Goal: Task Accomplishment & Management: Complete application form

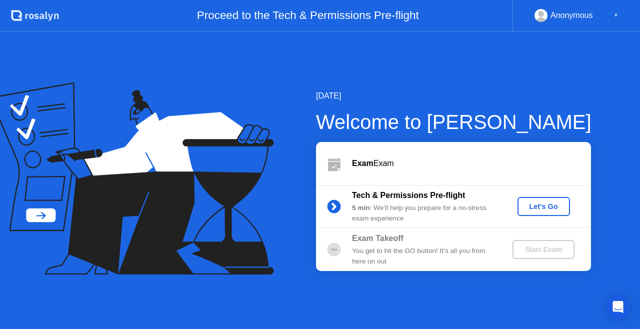
click at [527, 207] on div "Let's Go" at bounding box center [544, 207] width 45 height 8
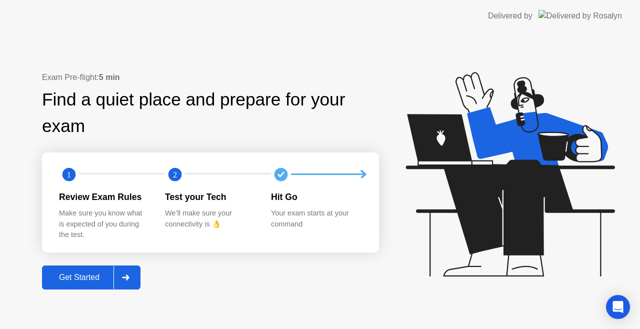
click at [88, 285] on button "Get Started" at bounding box center [91, 278] width 99 height 24
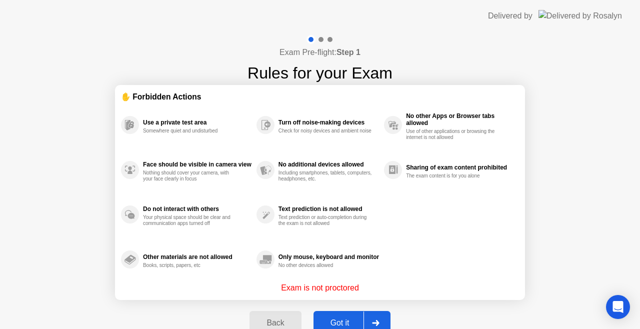
click at [338, 317] on button "Got it" at bounding box center [352, 323] width 77 height 24
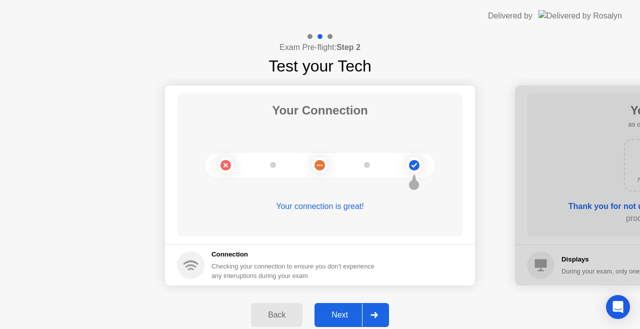
click at [338, 317] on div "Next" at bounding box center [340, 315] width 45 height 9
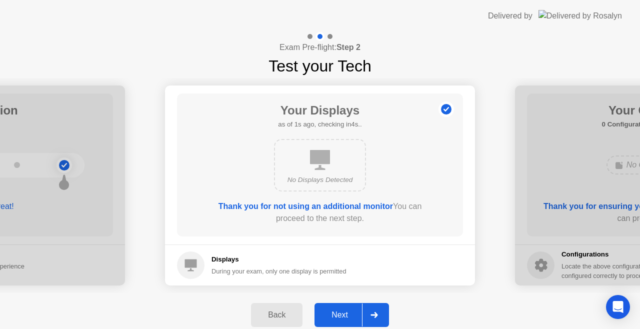
click at [338, 317] on div "Next" at bounding box center [340, 315] width 45 height 9
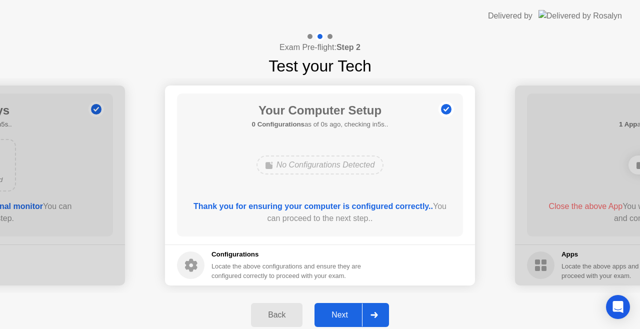
click at [338, 317] on div "Next" at bounding box center [340, 315] width 45 height 9
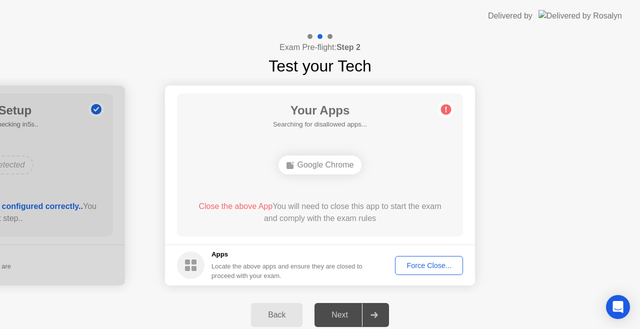
click at [424, 266] on div "Force Close..." at bounding box center [429, 266] width 61 height 8
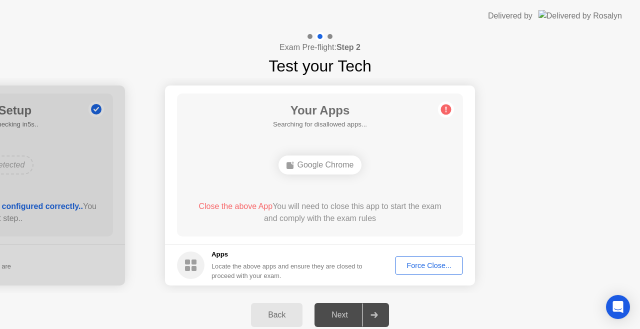
click at [442, 267] on div "Force Close..." at bounding box center [429, 266] width 61 height 8
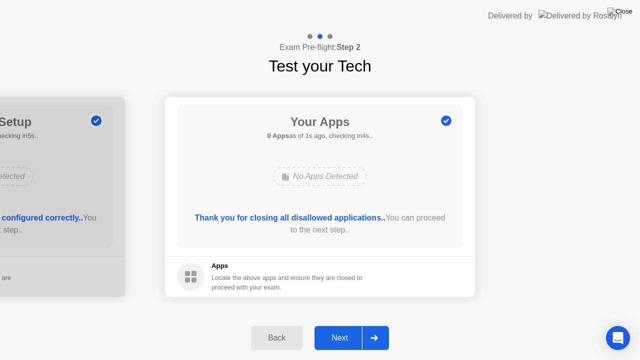
click at [344, 329] on div "Next" at bounding box center [340, 338] width 45 height 9
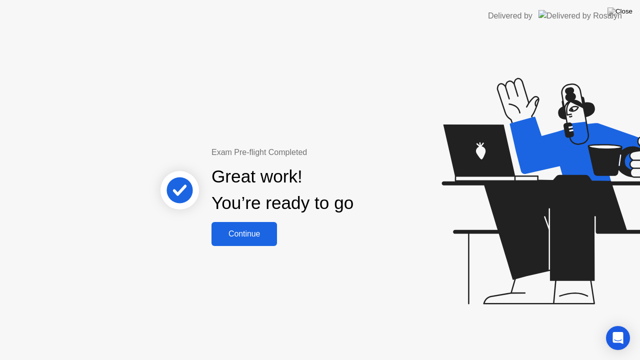
click at [257, 232] on div "Continue" at bounding box center [245, 234] width 60 height 9
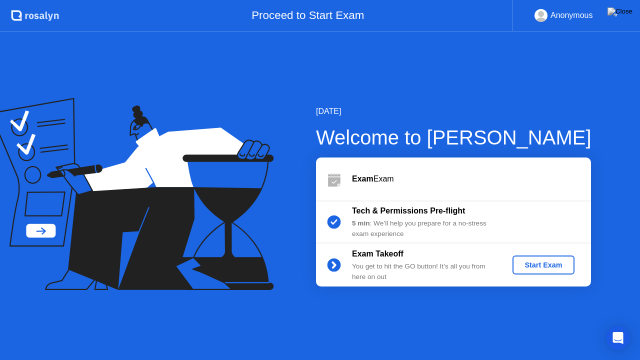
click at [540, 265] on div "Start Exam" at bounding box center [544, 265] width 54 height 8
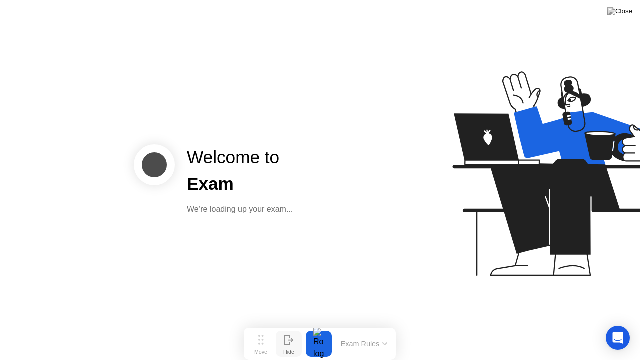
click at [290, 329] on icon at bounding box center [289, 341] width 10 height 10
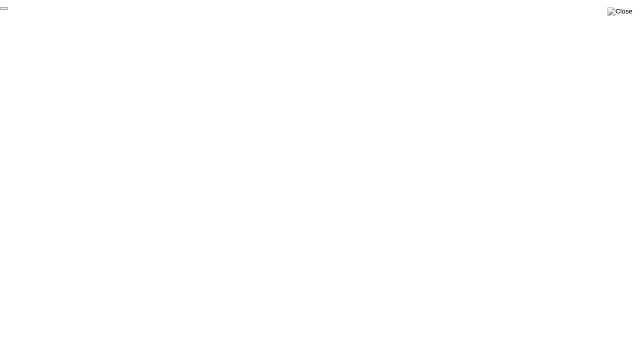
click div "End Proctoring Session"
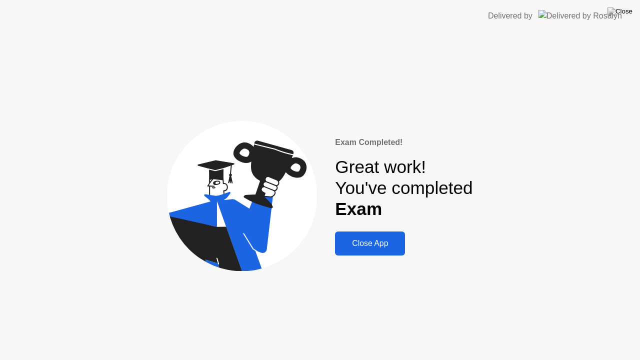
click at [379, 245] on div "Close App" at bounding box center [370, 243] width 64 height 9
